Goal: Task Accomplishment & Management: Manage account settings

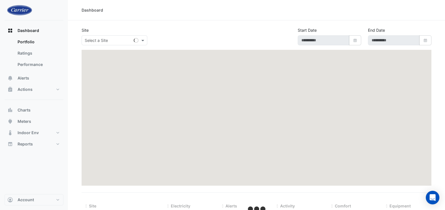
type input "**********"
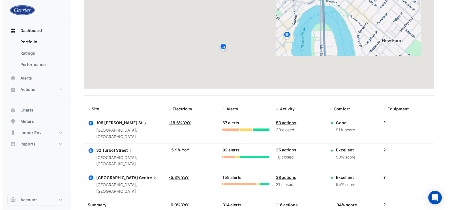
scroll to position [98, 0]
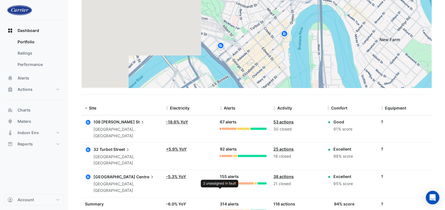
click at [220, 182] on div at bounding box center [220, 183] width 1 height 2
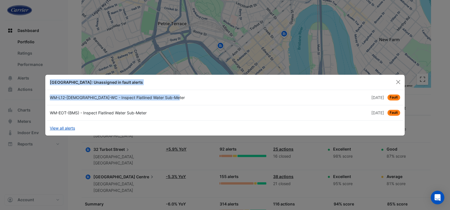
drag, startPoint x: 155, startPoint y: 100, endPoint x: 42, endPoint y: 90, distance: 112.9
click at [42, 90] on ngb-modal-window "[GEOGRAPHIC_DATA]: Unassigned in fault alerts WM-L12-[DEMOGRAPHIC_DATA]-WC - In…" at bounding box center [225, 105] width 450 height 210
click at [160, 103] on link "WM-L12-[DEMOGRAPHIC_DATA]-WC - Inspect Flatlined Water Sub-Meter [DATE] Fault" at bounding box center [224, 97] width 357 height 15
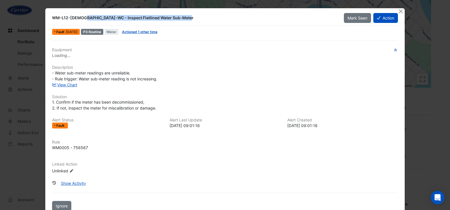
drag, startPoint x: 159, startPoint y: 17, endPoint x: 34, endPoint y: 16, distance: 124.3
click at [34, 16] on ngb-modal-window "WM-L12-[DEMOGRAPHIC_DATA]-WC - Inspect Flatlined Water Sub-Meter Mark Seen Acti…" at bounding box center [225, 105] width 450 height 210
copy div "WM-L12-[DEMOGRAPHIC_DATA]-WC - Inspect Flatlined Water Sub-Meter"
click at [354, 204] on div at bounding box center [235, 206] width 319 height 11
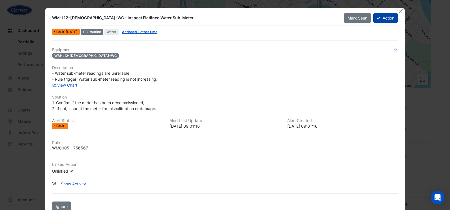
click at [383, 17] on button "Action" at bounding box center [386, 18] width 25 height 10
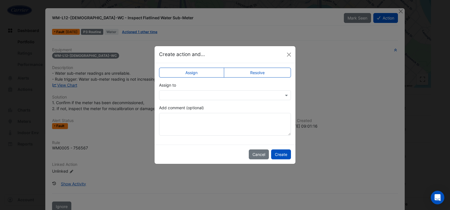
click at [213, 99] on div at bounding box center [225, 95] width 132 height 10
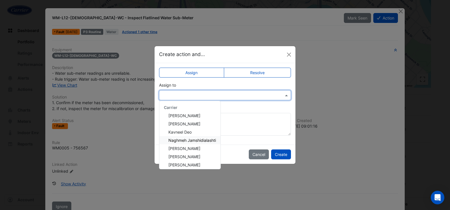
click at [202, 138] on span "Naghmeh Jamshidialashti" at bounding box center [193, 140] width 48 height 5
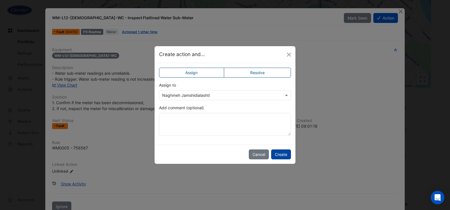
drag, startPoint x: 283, startPoint y: 154, endPoint x: 246, endPoint y: 148, distance: 37.3
click at [283, 154] on button "Create" at bounding box center [281, 155] width 20 height 10
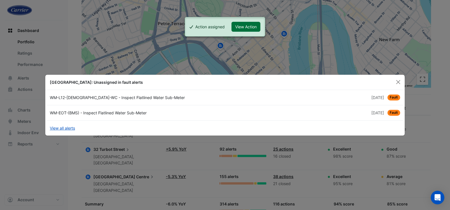
click at [250, 25] on button "View Action" at bounding box center [246, 27] width 29 height 10
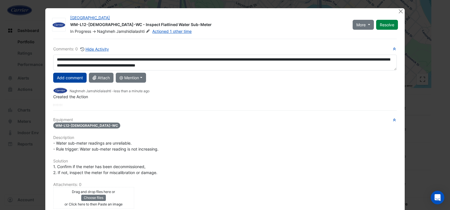
type textarea "**********"
click at [70, 78] on button "Add comment" at bounding box center [69, 78] width 33 height 10
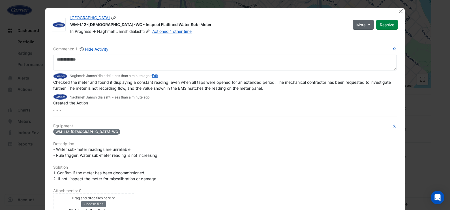
click at [364, 24] on button "More" at bounding box center [363, 25] width 21 height 10
click at [370, 36] on button "On Hold" at bounding box center [372, 37] width 45 height 8
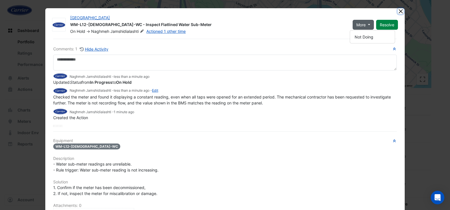
click at [399, 11] on button "Close" at bounding box center [401, 11] width 6 height 6
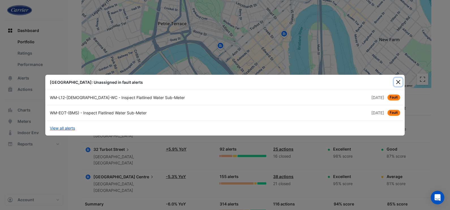
click at [399, 82] on button "Close" at bounding box center [398, 82] width 8 height 8
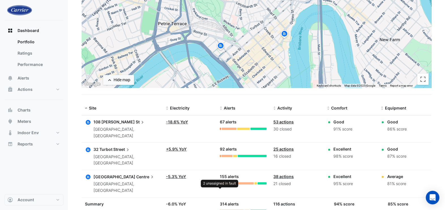
click at [220, 182] on div at bounding box center [220, 183] width 1 height 2
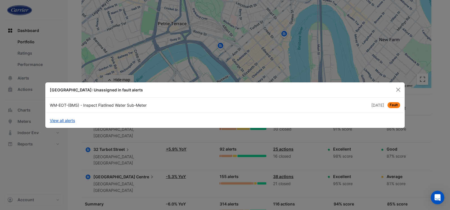
click at [234, 167] on ngb-modal-window "[GEOGRAPHIC_DATA]: Unassigned in fault alerts WM-EOT-(BMS) - Inspect Flatlined …" at bounding box center [225, 105] width 450 height 210
click at [398, 91] on button "Close" at bounding box center [398, 90] width 8 height 8
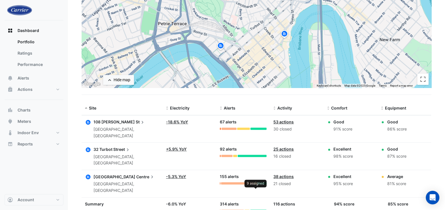
click at [255, 182] on div at bounding box center [255, 183] width 3 height 2
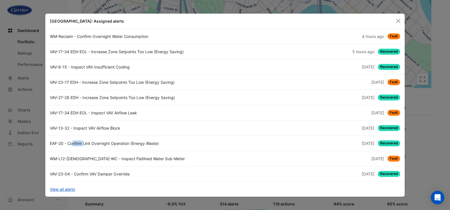
drag, startPoint x: 49, startPoint y: 144, endPoint x: 63, endPoint y: 145, distance: 13.7
click at [63, 145] on div "EAF-20 - Confirm Unit Overnight Operation (Energy Waste)" at bounding box center [135, 143] width 179 height 6
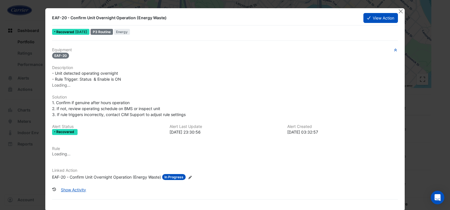
copy div "EAF-20"
